Goal: Find specific page/section: Find specific page/section

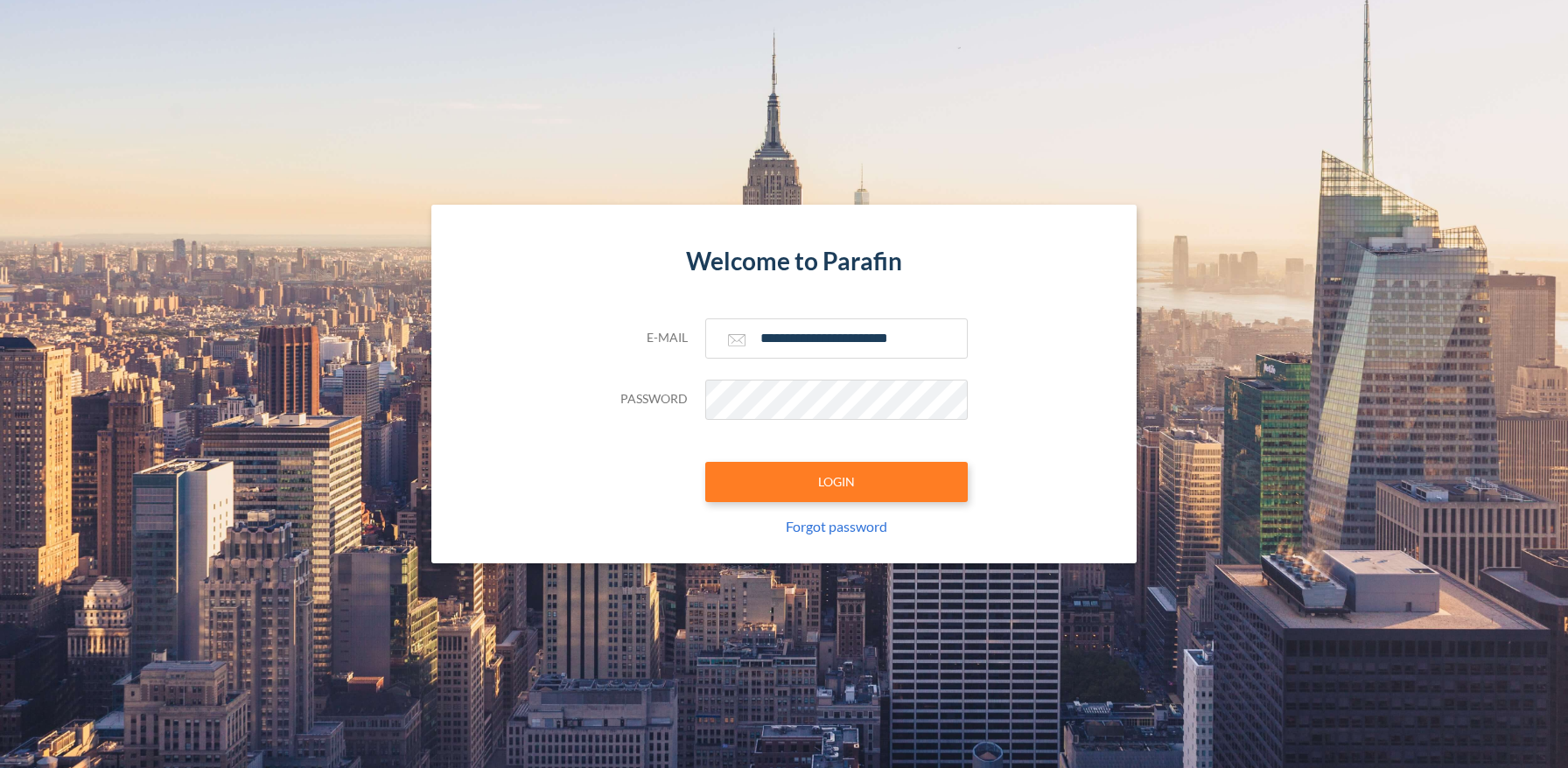
type input "**********"
click at [835, 481] on button "LOGIN" at bounding box center [836, 482] width 263 height 40
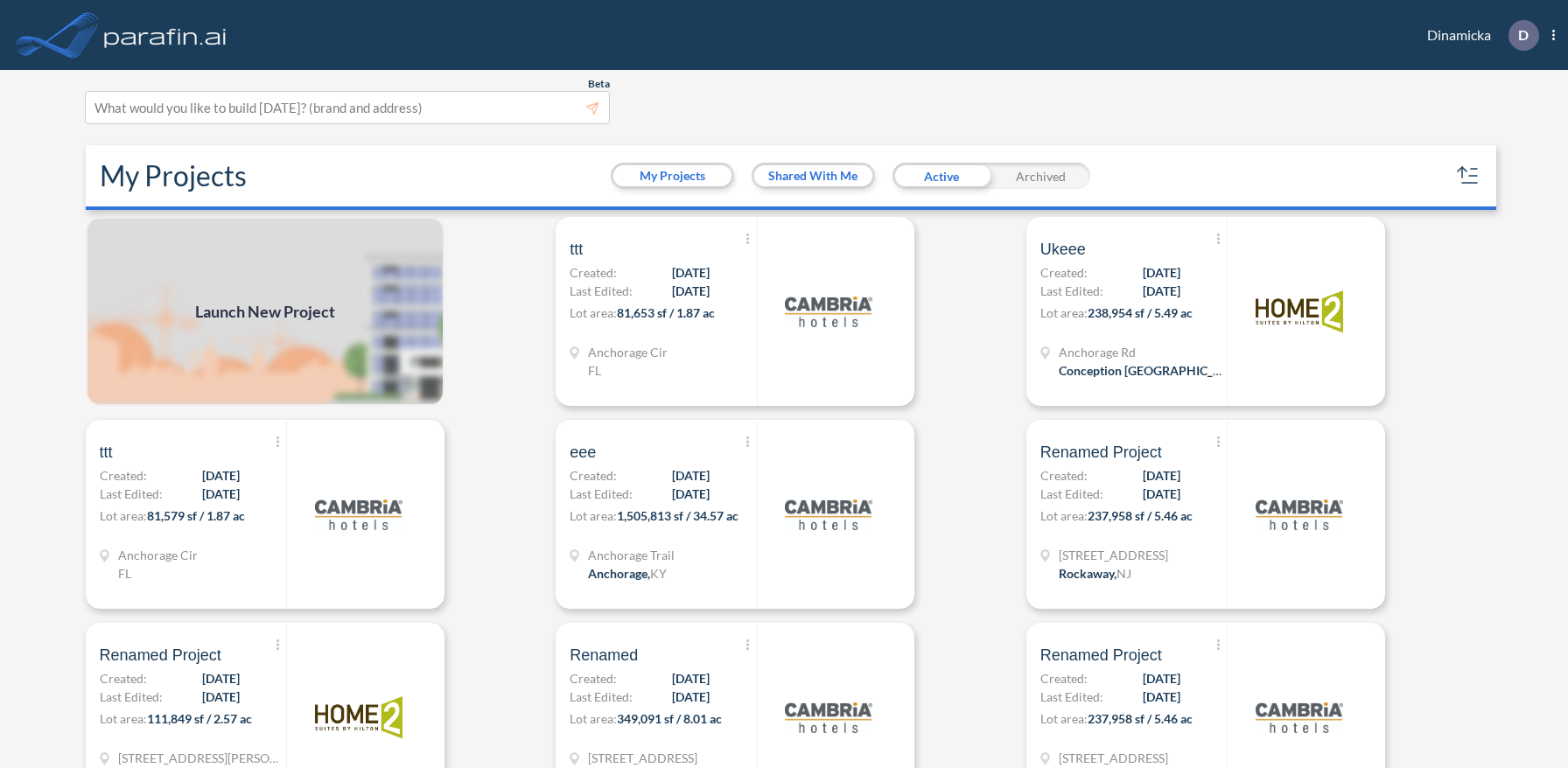
scroll to position [5, 0]
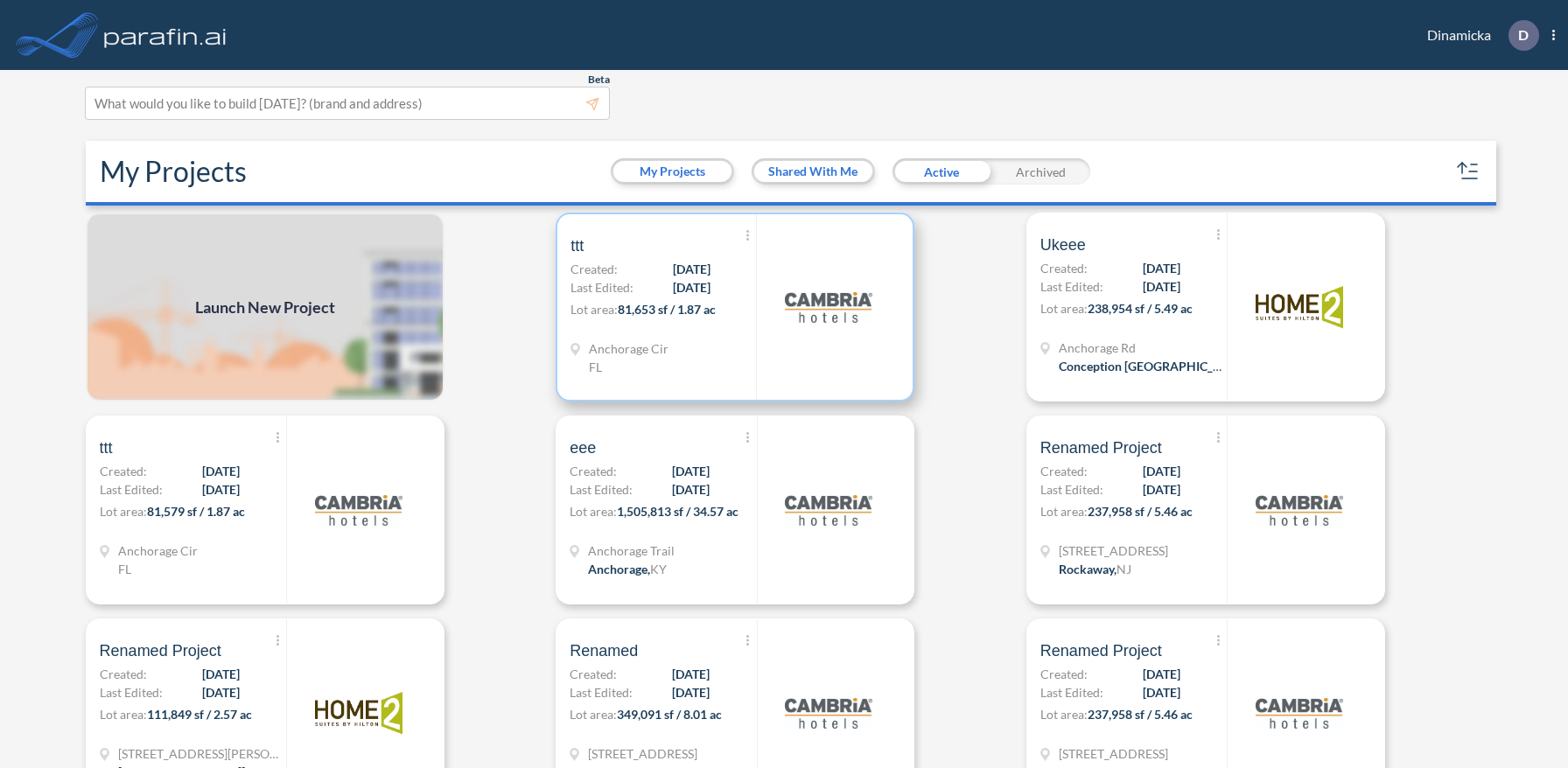
click at [735, 306] on p "Lot area: 81,653 sf / 1.87 ac" at bounding box center [663, 312] width 186 height 25
